Goal: Navigation & Orientation: Find specific page/section

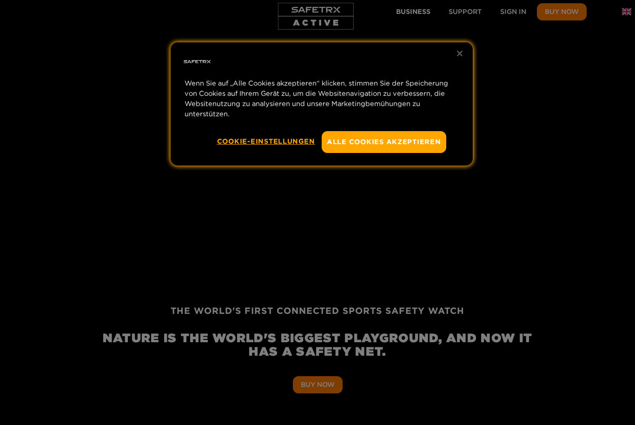
scroll to position [0, 431]
click at [276, 149] on button "Cookie-Einstellungen" at bounding box center [266, 141] width 98 height 20
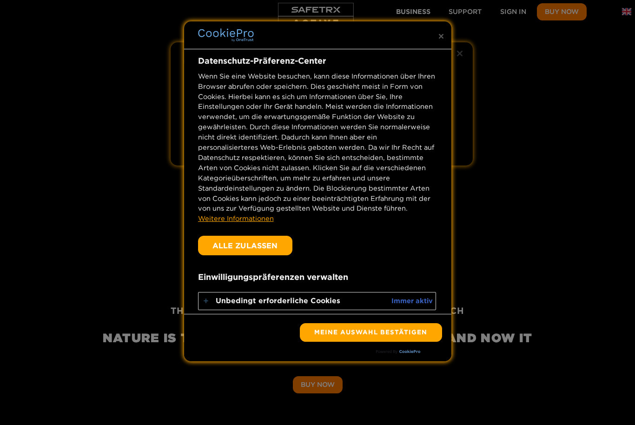
scroll to position [0, 1292]
click at [415, 335] on button "Meine Auswahl bestätigen" at bounding box center [371, 332] width 142 height 19
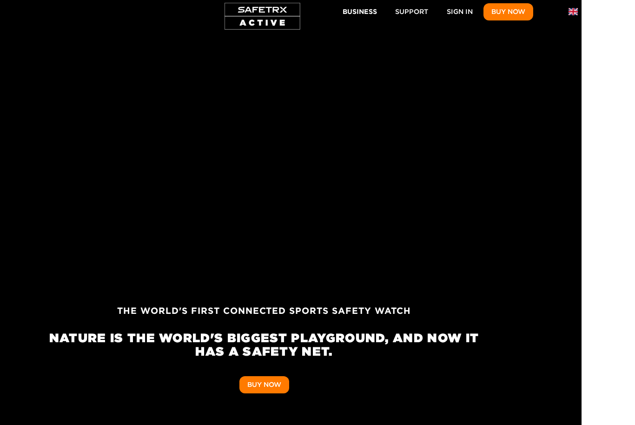
scroll to position [0, 0]
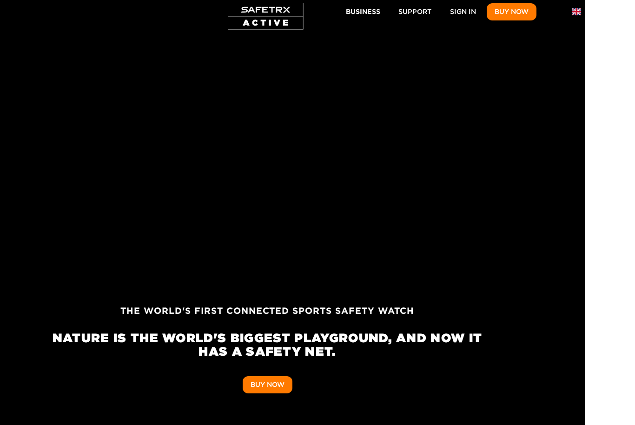
click at [506, 175] on div at bounding box center [267, 224] width 635 height 402
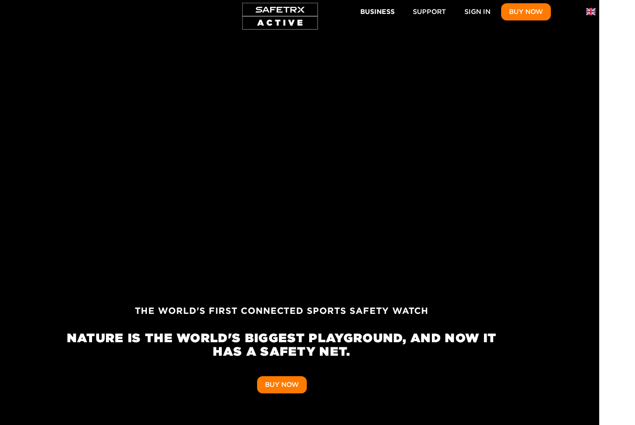
click at [595, 13] on img "button" at bounding box center [591, 11] width 9 height 9
click at [592, 18] on div at bounding box center [586, 25] width 24 height 15
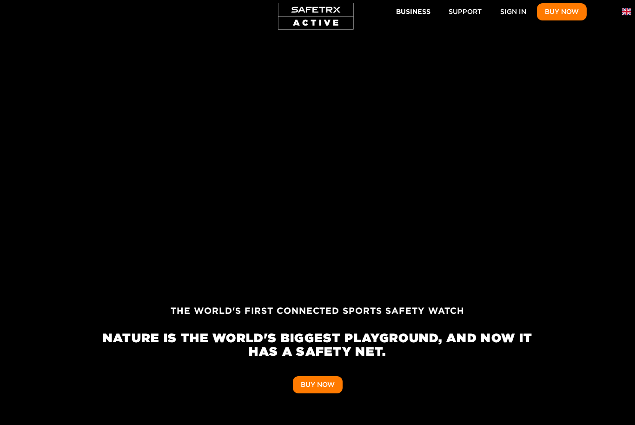
click at [622, 14] on img "button" at bounding box center [626, 11] width 9 height 9
click at [619, 27] on img at bounding box center [621, 23] width 9 height 9
click at [420, 17] on span "Business" at bounding box center [413, 12] width 34 height 12
click at [520, 4] on link "Sign In" at bounding box center [514, 11] width 42 height 17
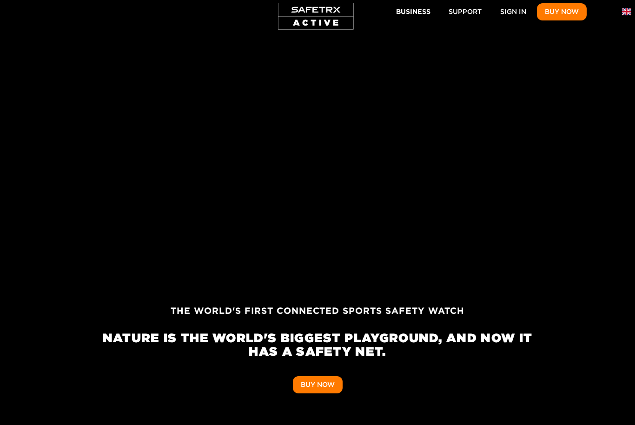
click at [431, 6] on button "Business" at bounding box center [413, 11] width 49 height 17
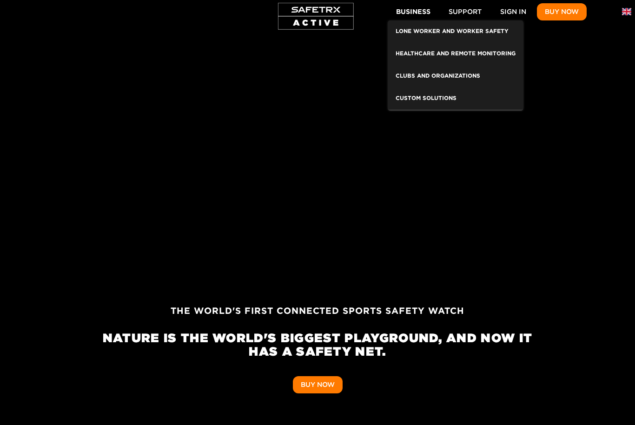
scroll to position [0, 4738]
